Goal: Transaction & Acquisition: Obtain resource

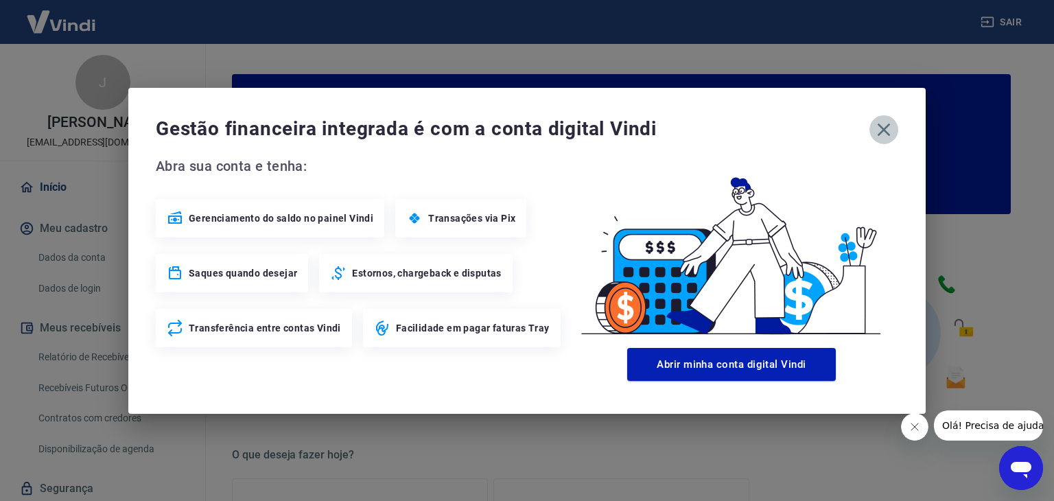
click at [879, 128] on icon "button" at bounding box center [884, 130] width 22 height 22
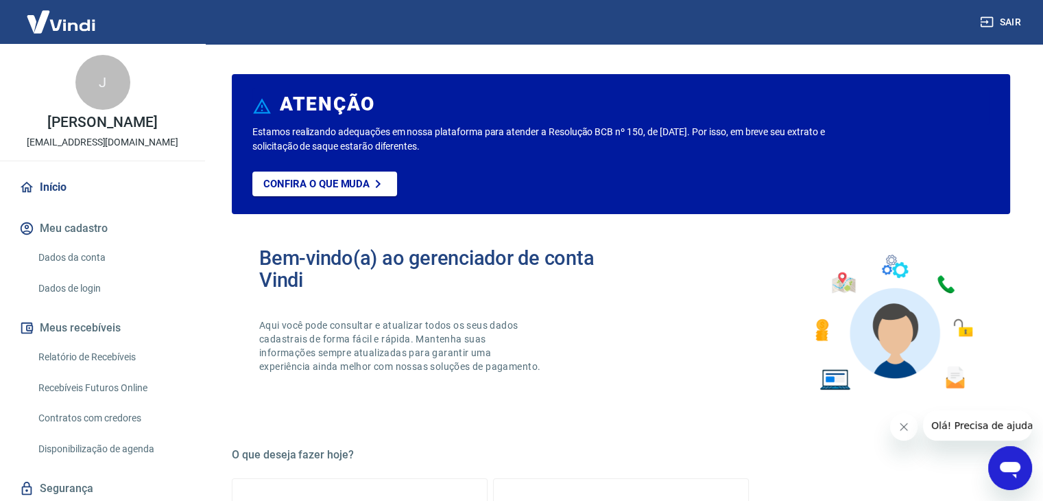
click at [131, 365] on link "Relatório de Recebíveis" at bounding box center [111, 357] width 156 height 28
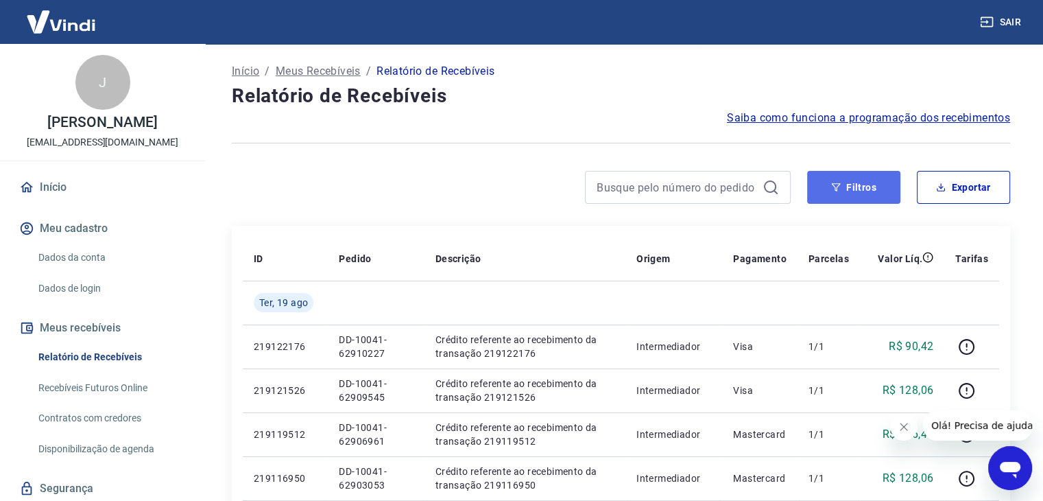
click at [866, 184] on button "Filtros" at bounding box center [853, 187] width 93 height 33
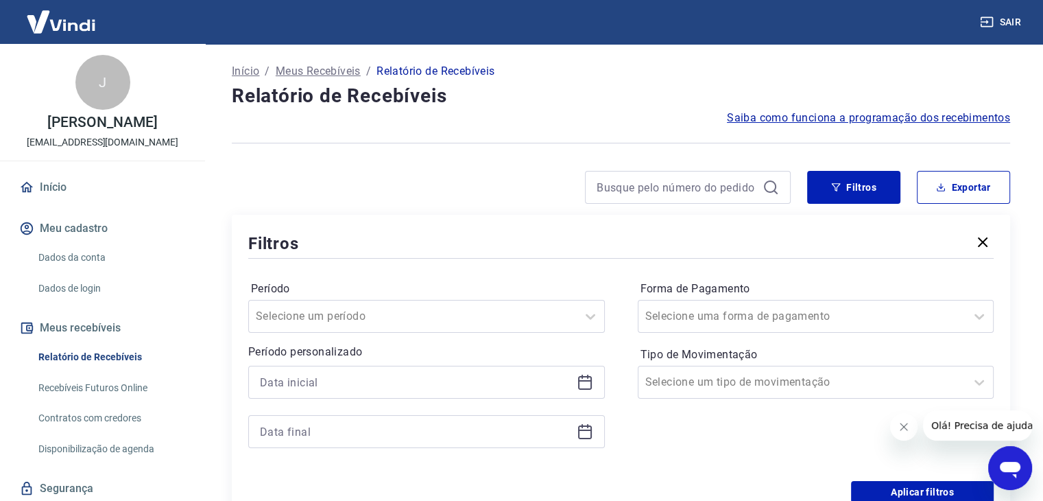
click at [587, 381] on icon at bounding box center [585, 380] width 14 height 1
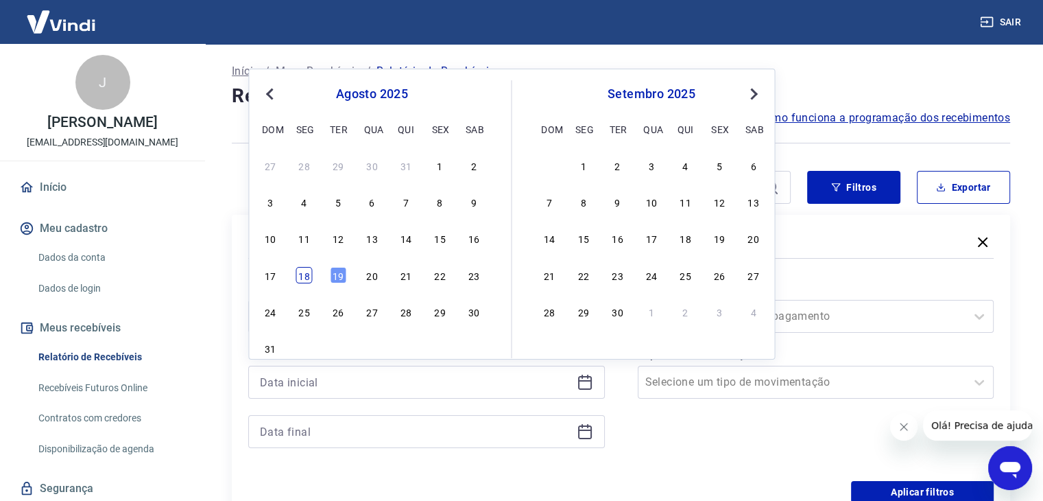
click at [307, 274] on div "18" at bounding box center [304, 275] width 16 height 16
type input "[DATE]"
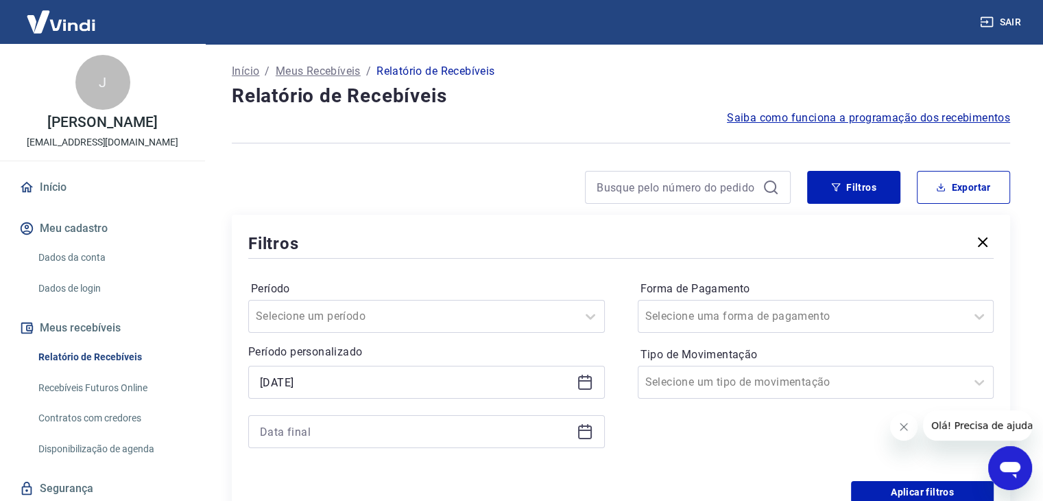
click at [585, 429] on icon at bounding box center [585, 431] width 16 height 16
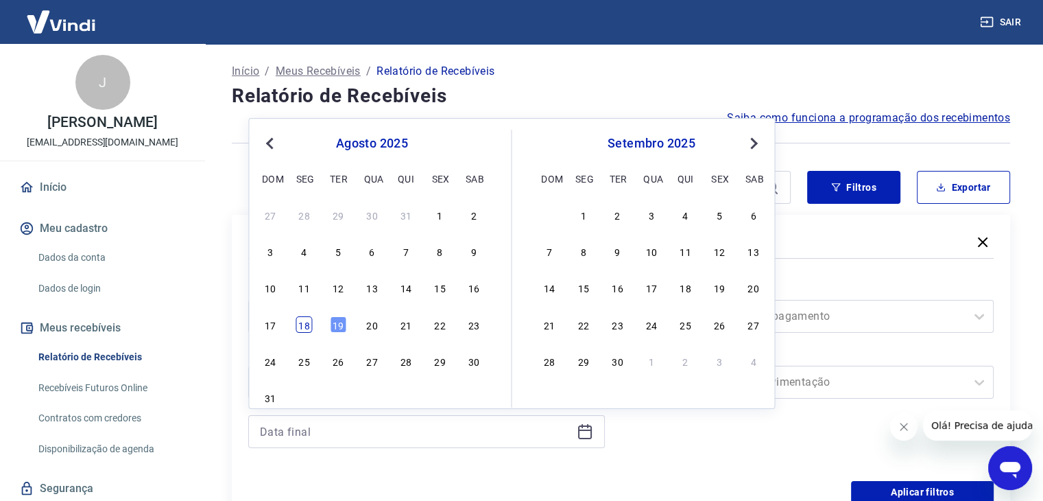
click at [306, 324] on div "18" at bounding box center [304, 324] width 16 height 16
type input "[DATE]"
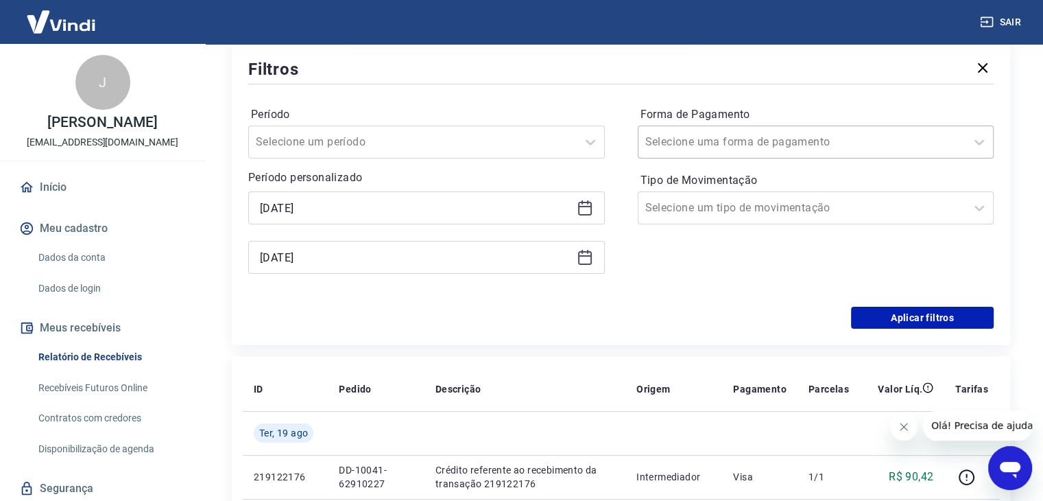
scroll to position [206, 0]
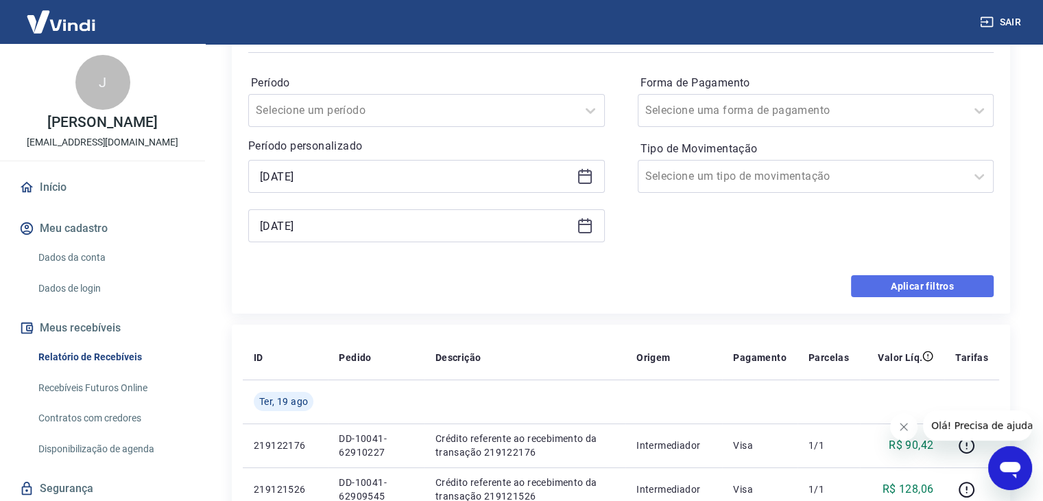
click at [922, 284] on button "Aplicar filtros" at bounding box center [922, 286] width 143 height 22
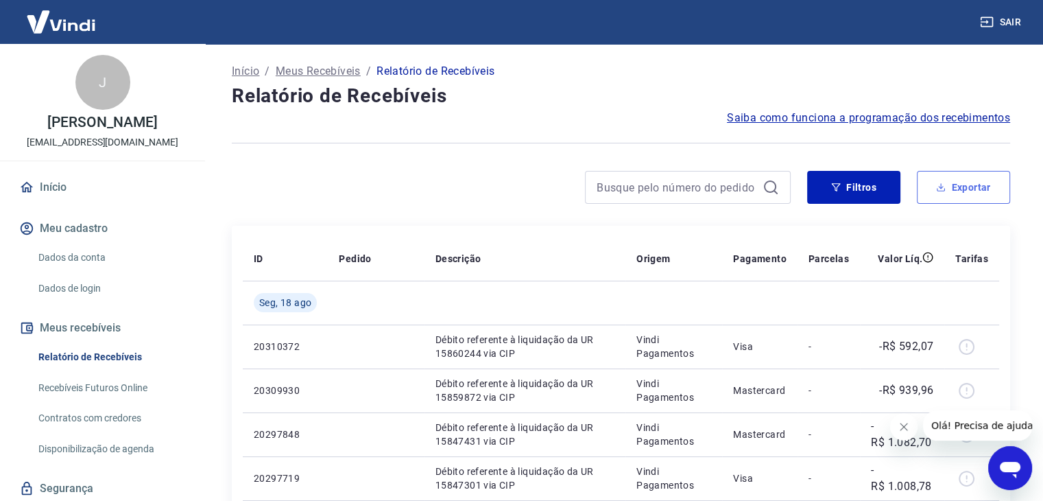
click at [963, 191] on button "Exportar" at bounding box center [963, 187] width 93 height 33
type input "[DATE]"
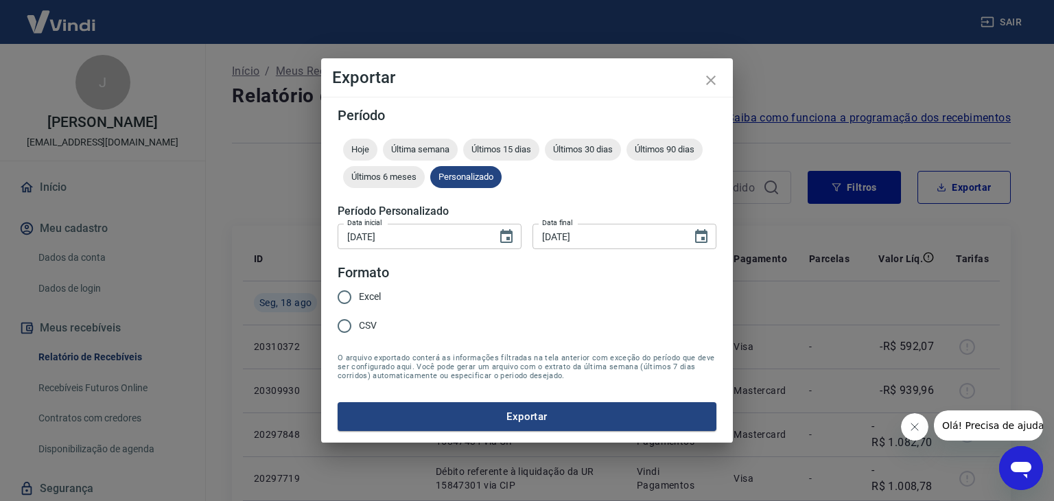
click at [362, 296] on span "Excel" at bounding box center [370, 297] width 22 height 14
click at [359, 296] on input "Excel" at bounding box center [344, 297] width 29 height 29
radio input "true"
click at [475, 410] on button "Exportar" at bounding box center [527, 416] width 379 height 29
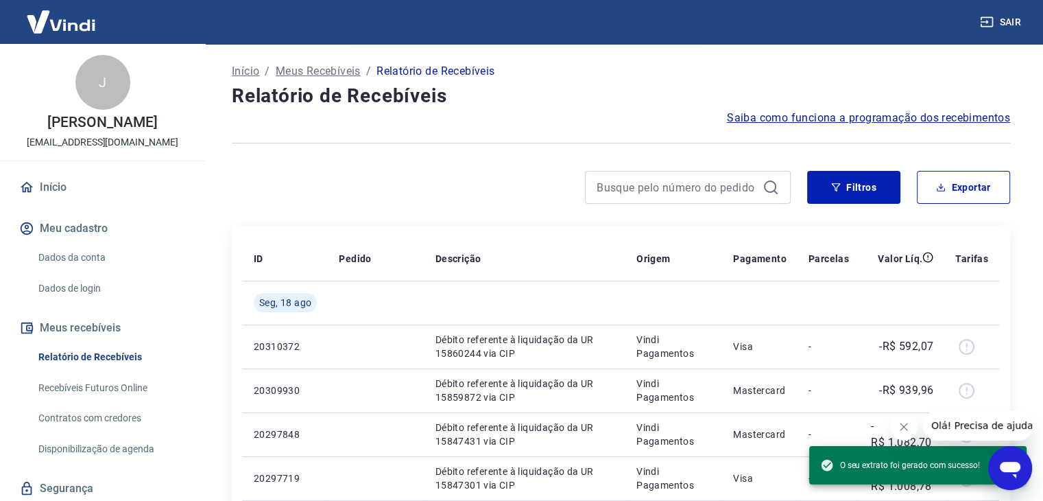
click at [609, 99] on h4 "Relatório de Recebíveis" at bounding box center [621, 95] width 779 height 27
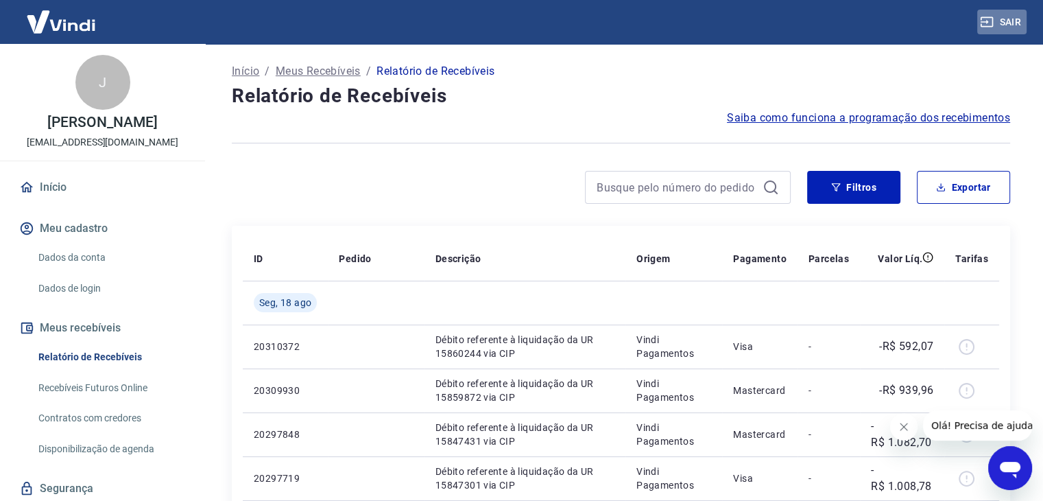
click at [1013, 12] on button "Sair" at bounding box center [1002, 22] width 49 height 25
